Goal: Navigation & Orientation: Find specific page/section

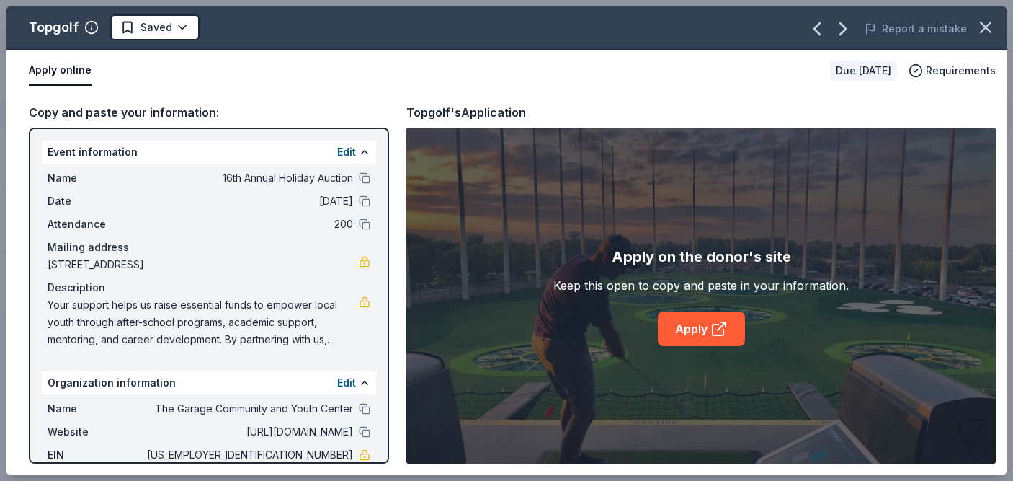
scroll to position [102, 0]
click at [989, 25] on icon "button" at bounding box center [986, 27] width 10 height 10
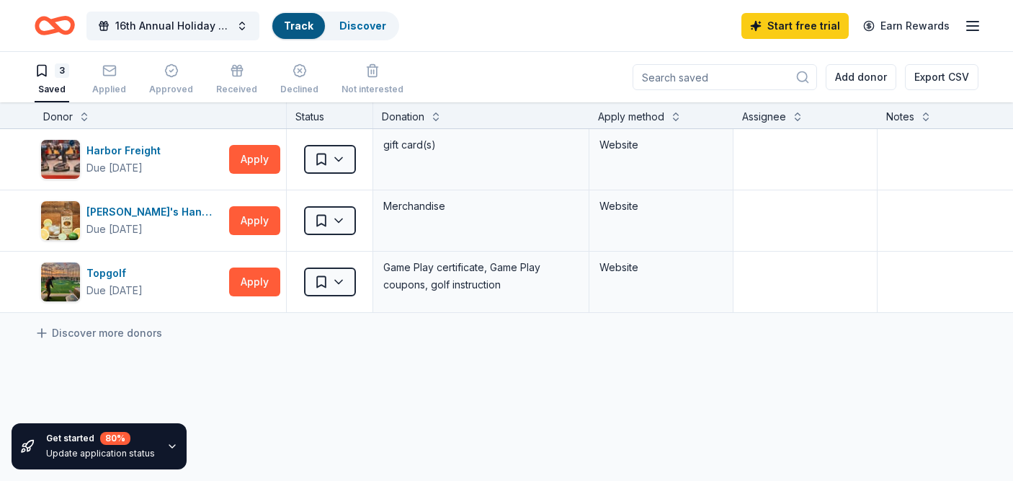
scroll to position [1, 0]
click at [59, 451] on div "Update application status" at bounding box center [100, 454] width 109 height 12
click at [167, 445] on icon "button" at bounding box center [173, 446] width 12 height 12
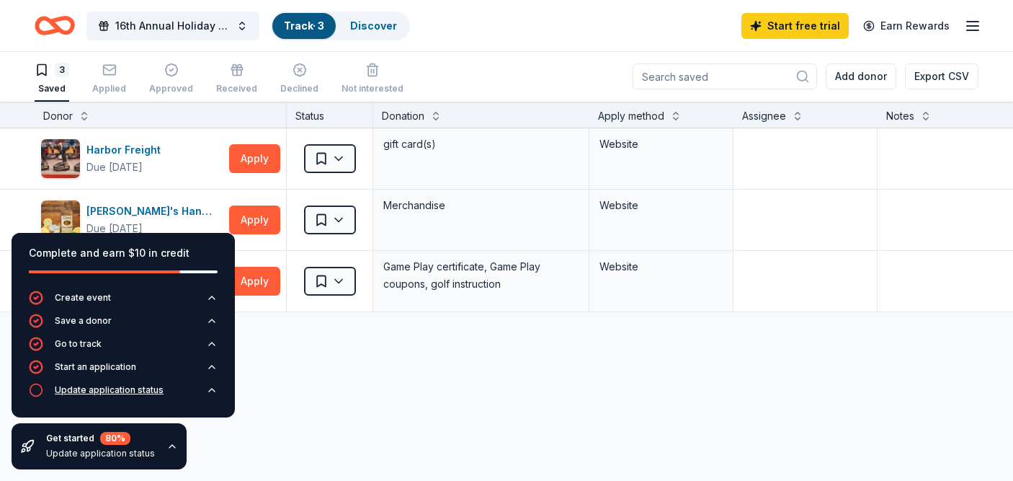
click at [112, 391] on div "Update application status" at bounding box center [109, 390] width 109 height 12
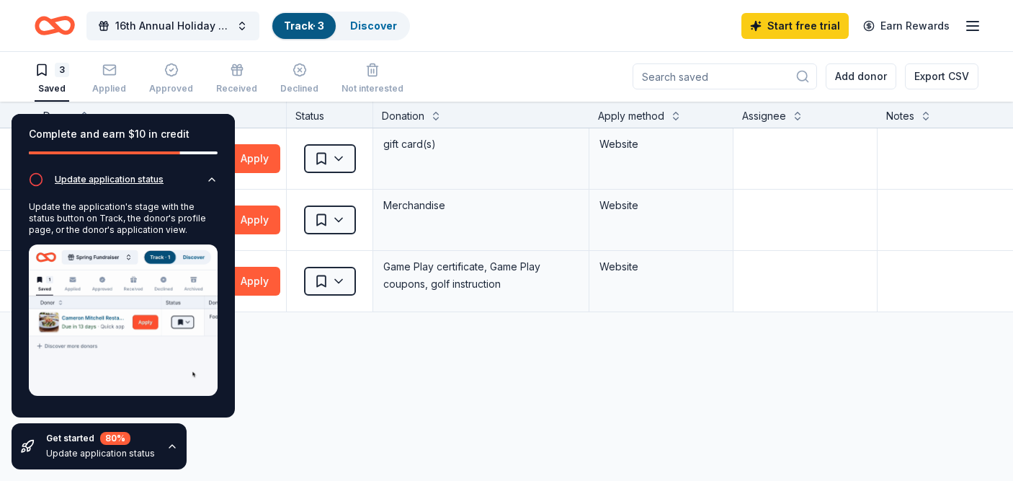
scroll to position [92, 0]
click at [287, 370] on div "Harbor Freight Due [DATE] Apply Saved gift card(s) Website [PERSON_NAME]'s Hand…" at bounding box center [564, 355] width 1129 height 455
click at [340, 275] on html "16th Annual Holiday Auction Track · 3 Discover Start free trial Earn Rewards 3 …" at bounding box center [506, 239] width 1013 height 481
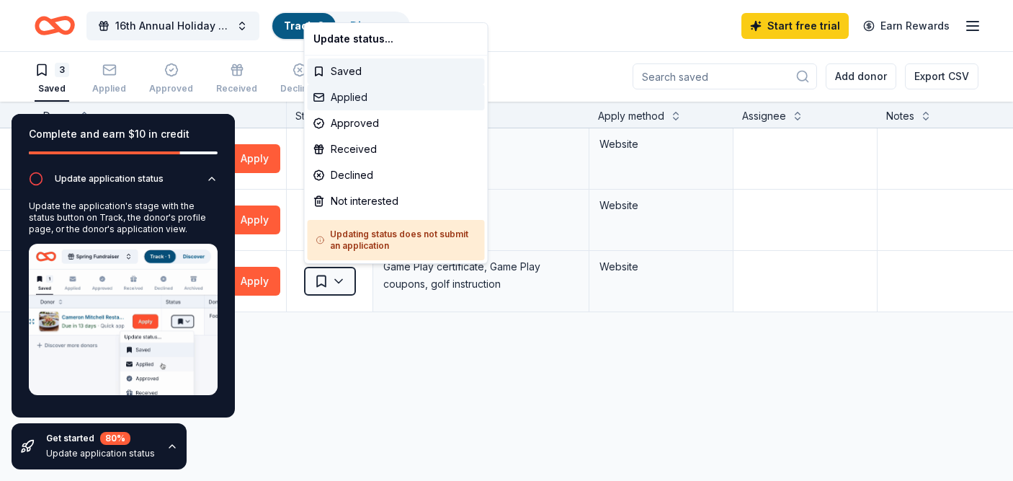
click at [349, 97] on div "Applied" at bounding box center [396, 97] width 177 height 26
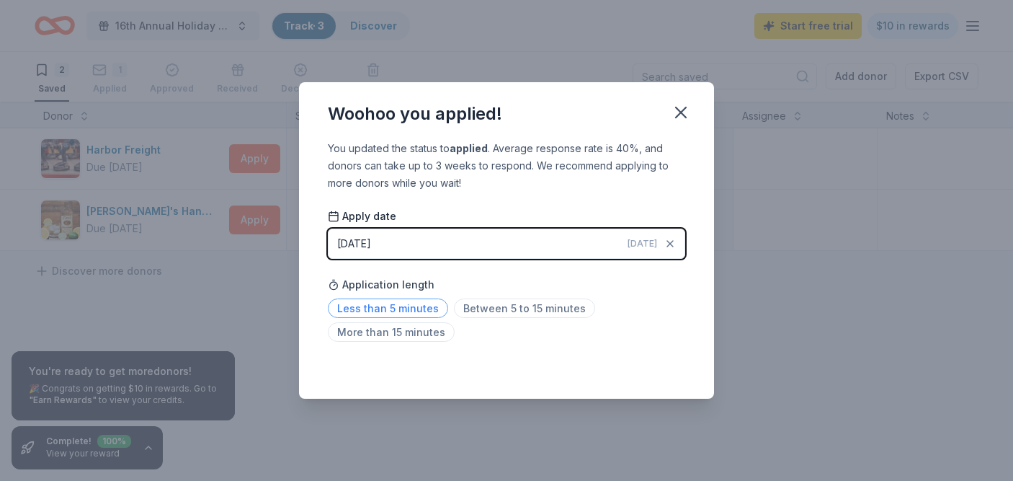
click at [388, 306] on span "Less than 5 minutes" at bounding box center [388, 307] width 120 height 19
click at [683, 112] on icon "button" at bounding box center [681, 112] width 20 height 20
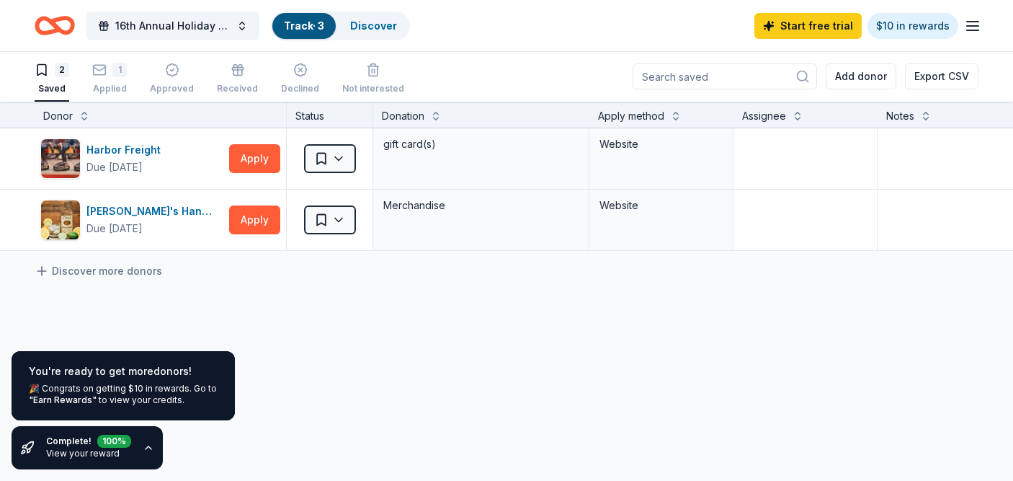
click at [56, 25] on icon "Home" at bounding box center [61, 25] width 22 height 14
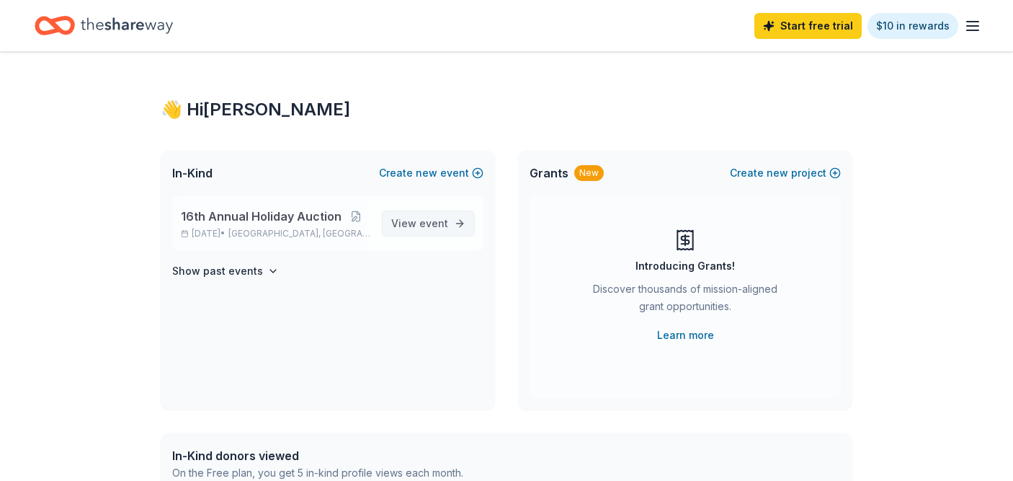
click at [432, 218] on span "event" at bounding box center [434, 223] width 29 height 12
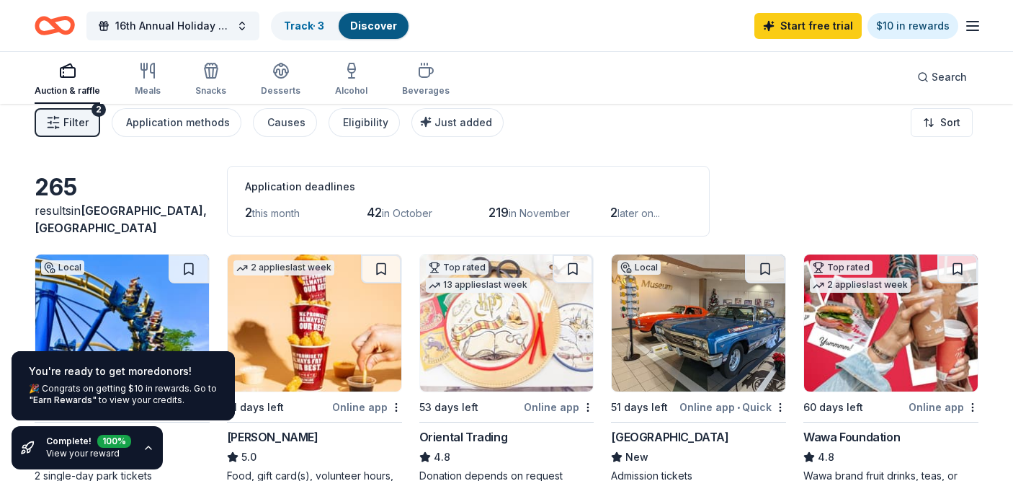
scroll to position [11, 0]
click at [377, 25] on link "Discover" at bounding box center [373, 25] width 47 height 12
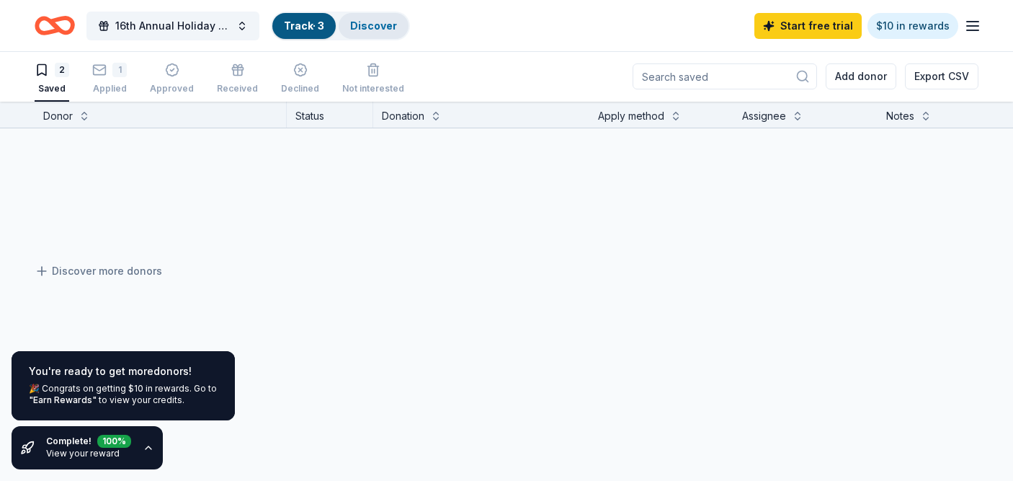
scroll to position [1, 0]
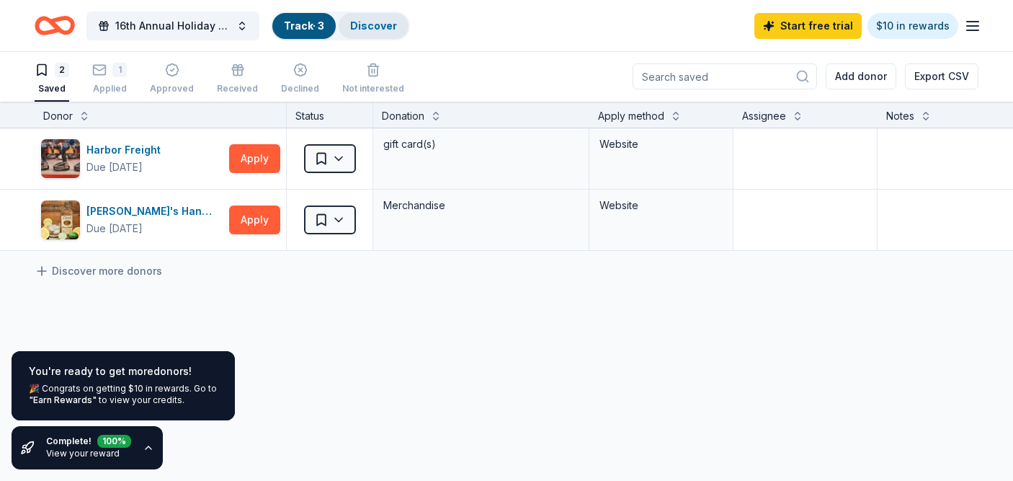
click at [378, 16] on div "Discover" at bounding box center [374, 26] width 70 height 26
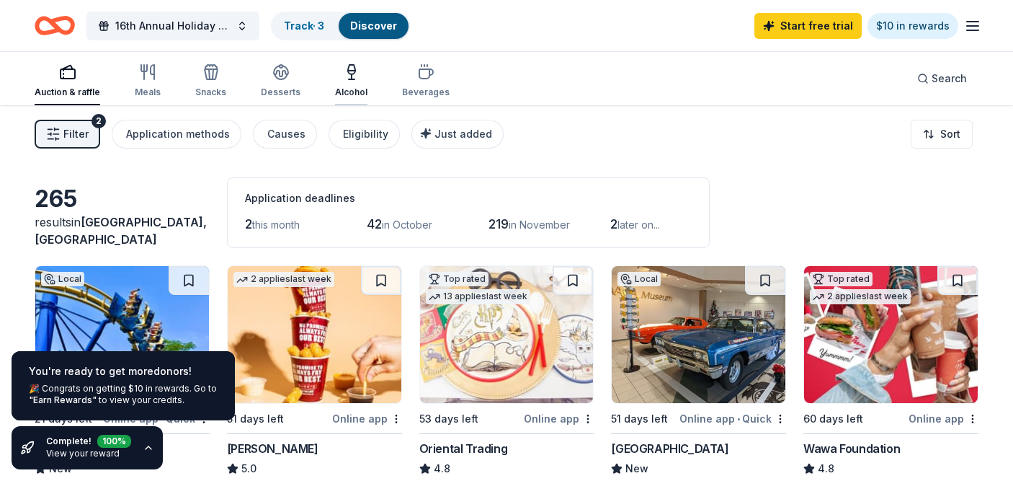
click at [355, 74] on icon "button" at bounding box center [351, 71] width 17 height 17
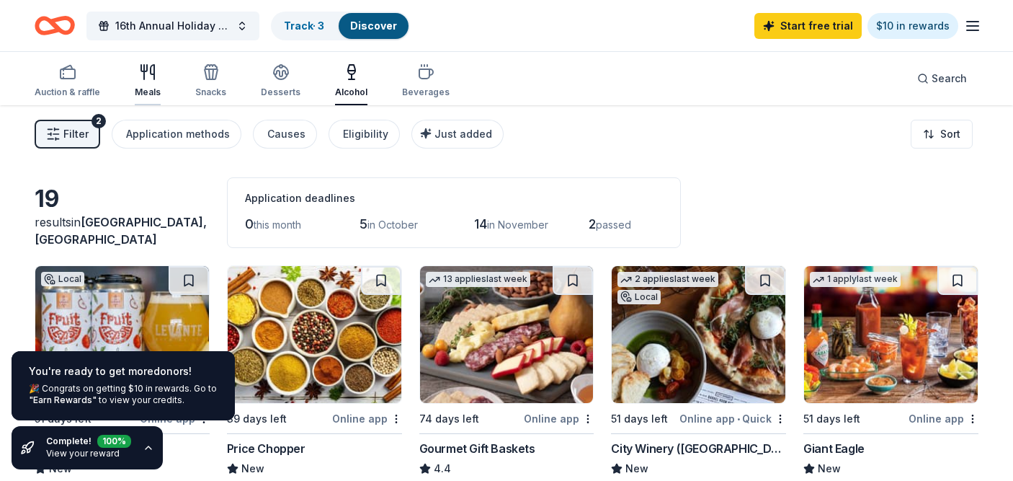
click at [152, 75] on icon "button" at bounding box center [153, 72] width 4 height 14
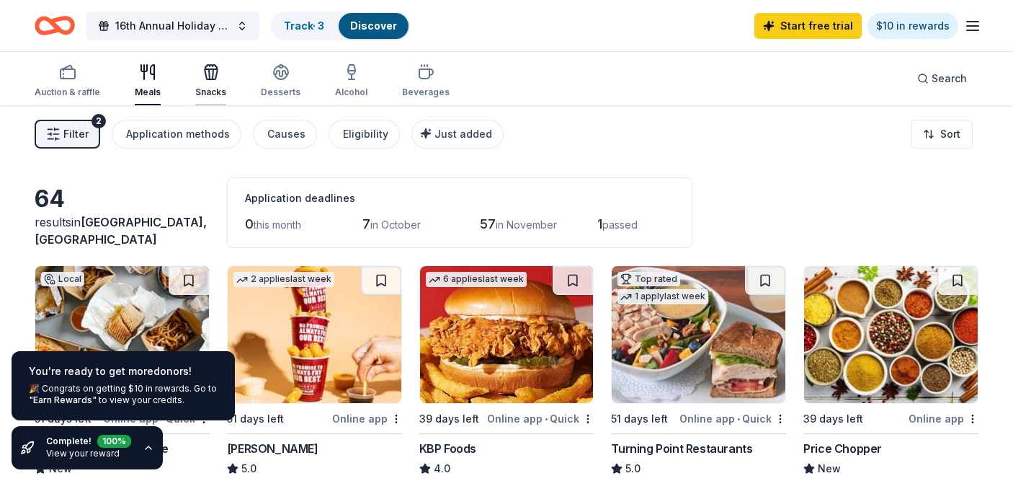
click at [206, 80] on icon "button" at bounding box center [211, 71] width 17 height 17
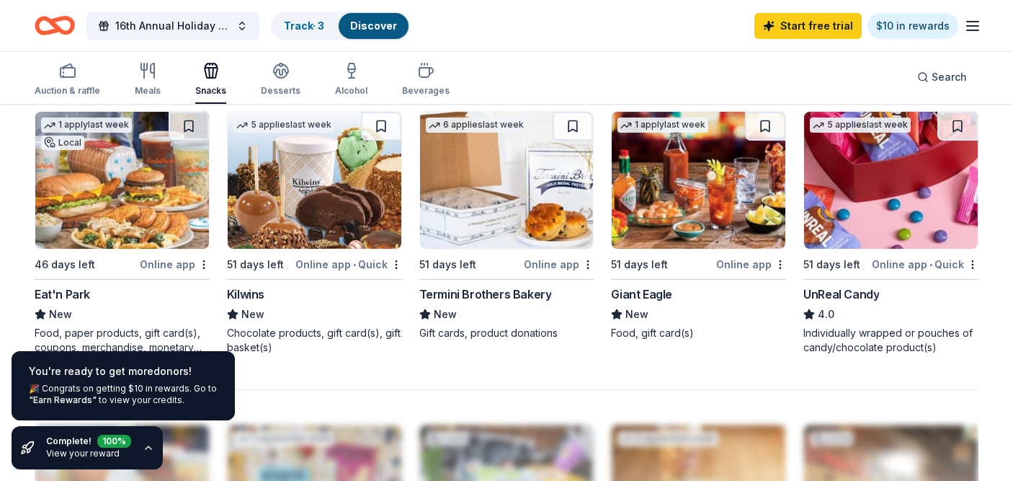
scroll to position [973, 0]
